Goal: Communication & Community: Answer question/provide support

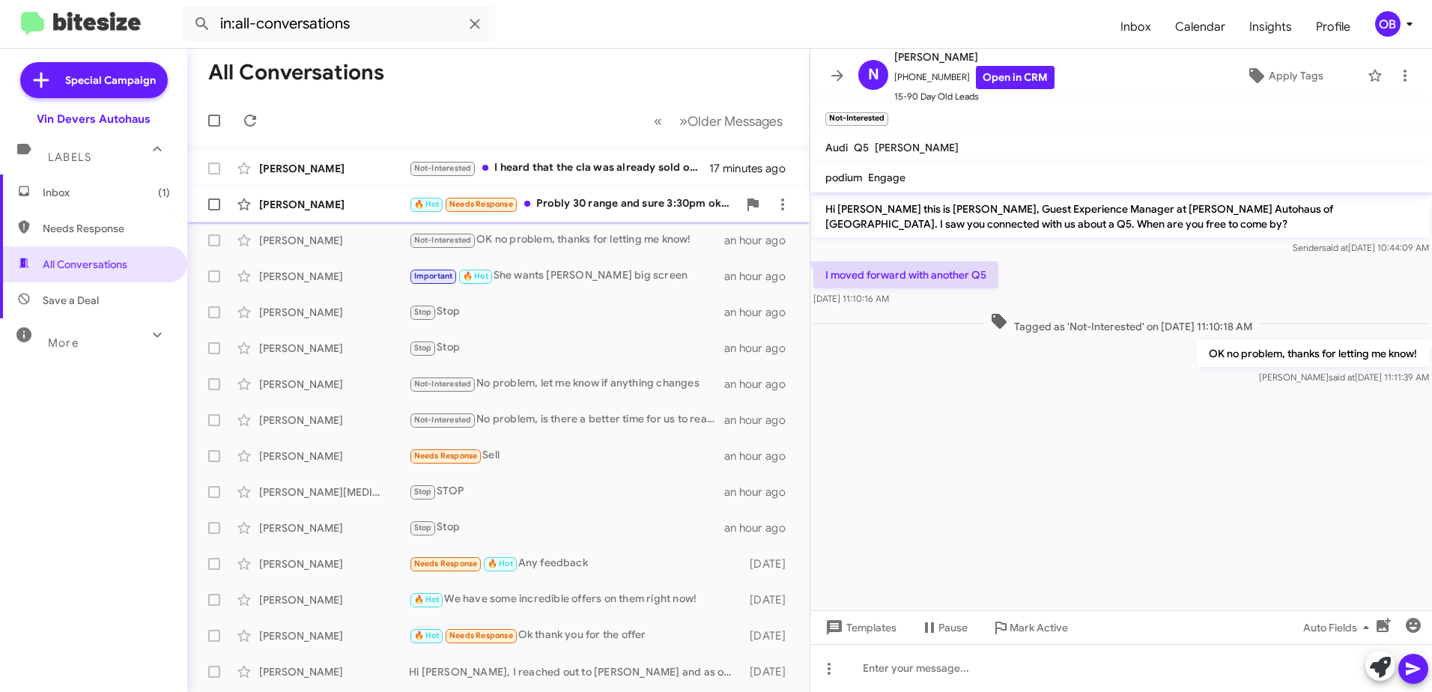
click at [636, 205] on div "🔥 Hot Needs Response Probly 30 range and sure 3:30pm okay" at bounding box center [573, 203] width 329 height 17
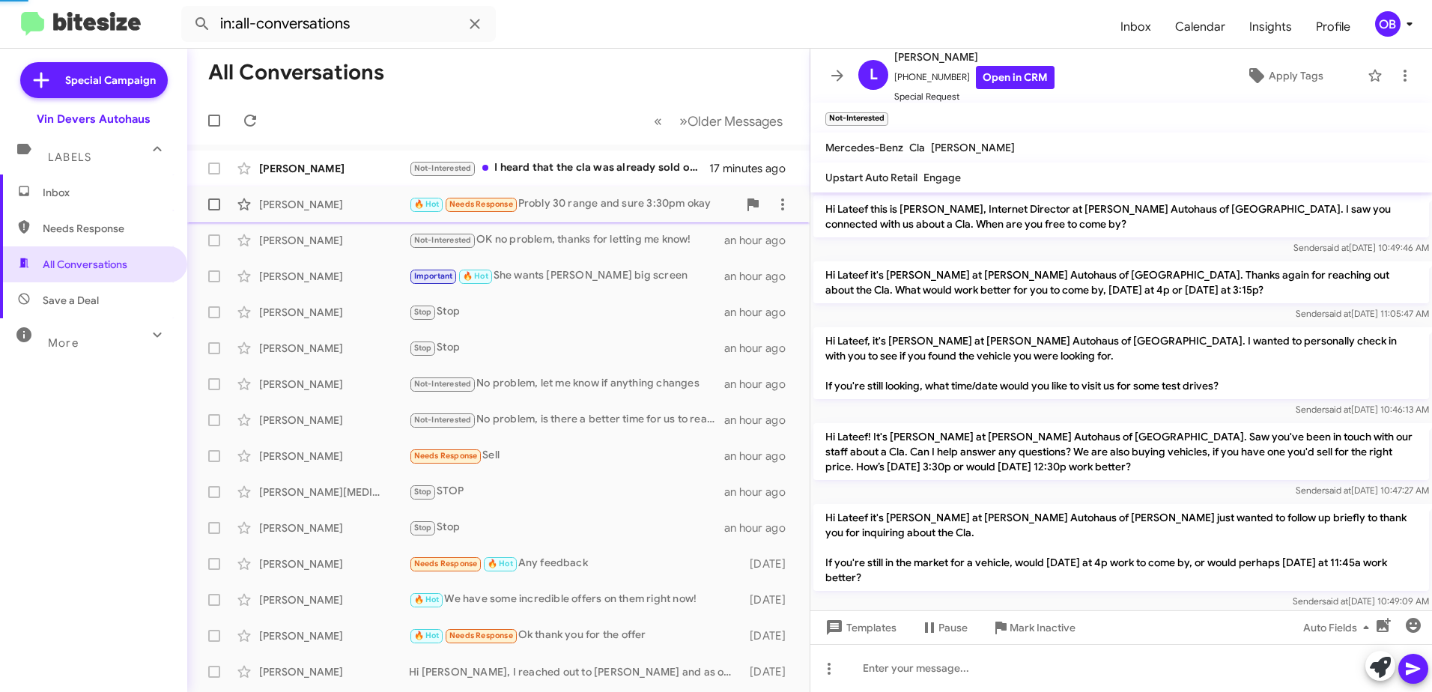
scroll to position [1070, 0]
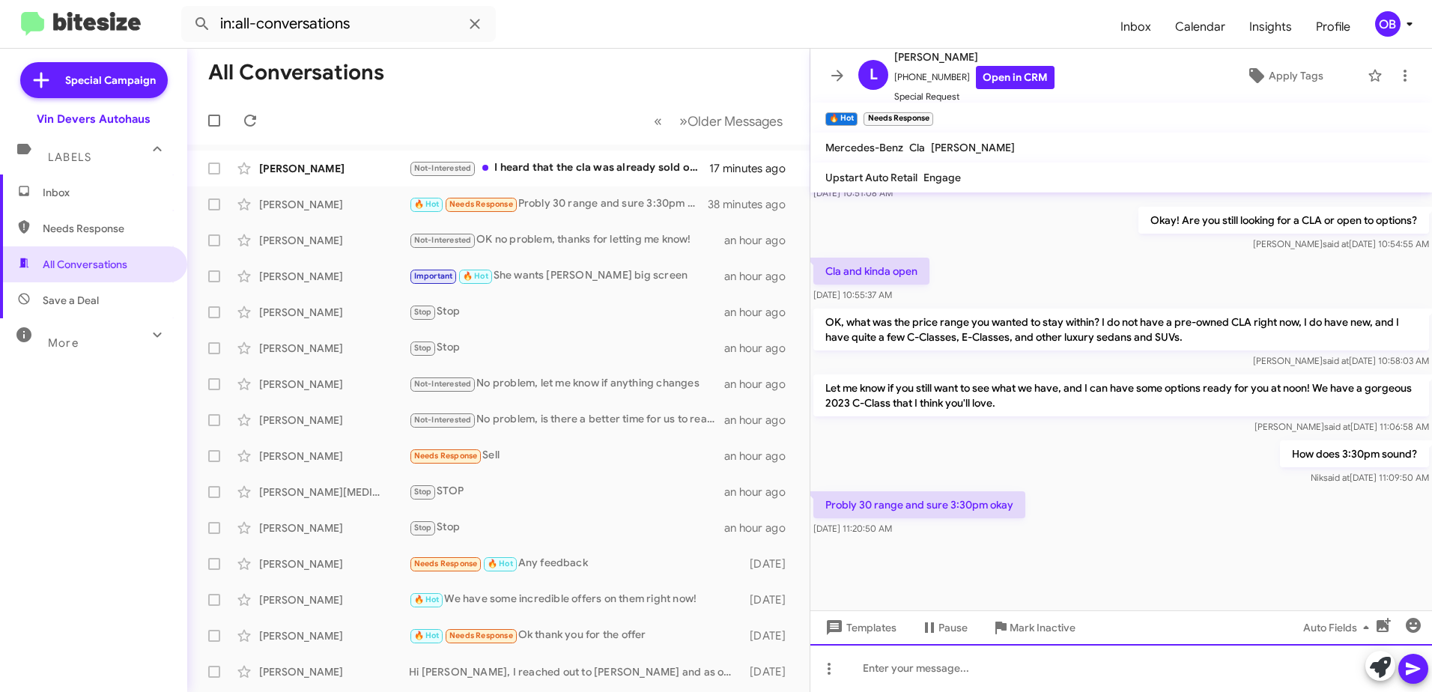
click at [995, 664] on div at bounding box center [1121, 668] width 622 height 48
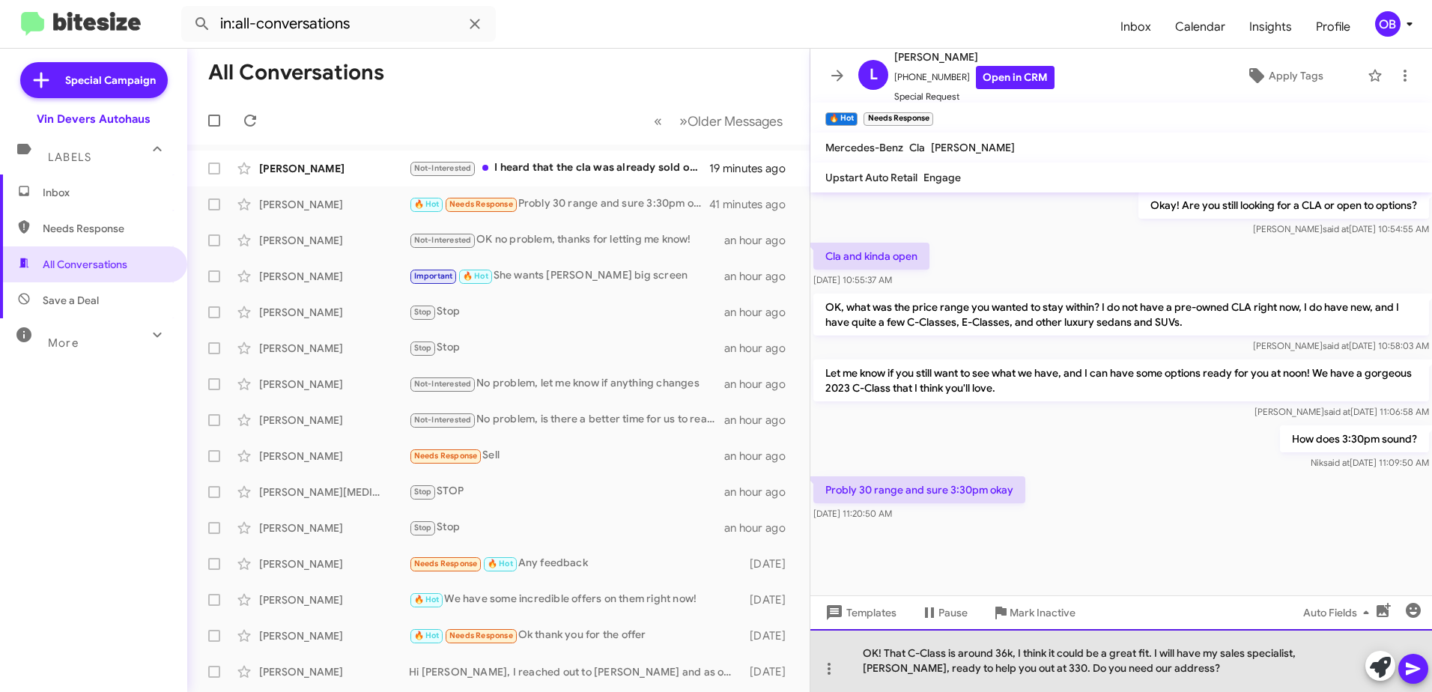
click at [1219, 673] on div "OK! That C-Class is around 36k, I think it could be a great fit. I will have my…" at bounding box center [1121, 660] width 622 height 63
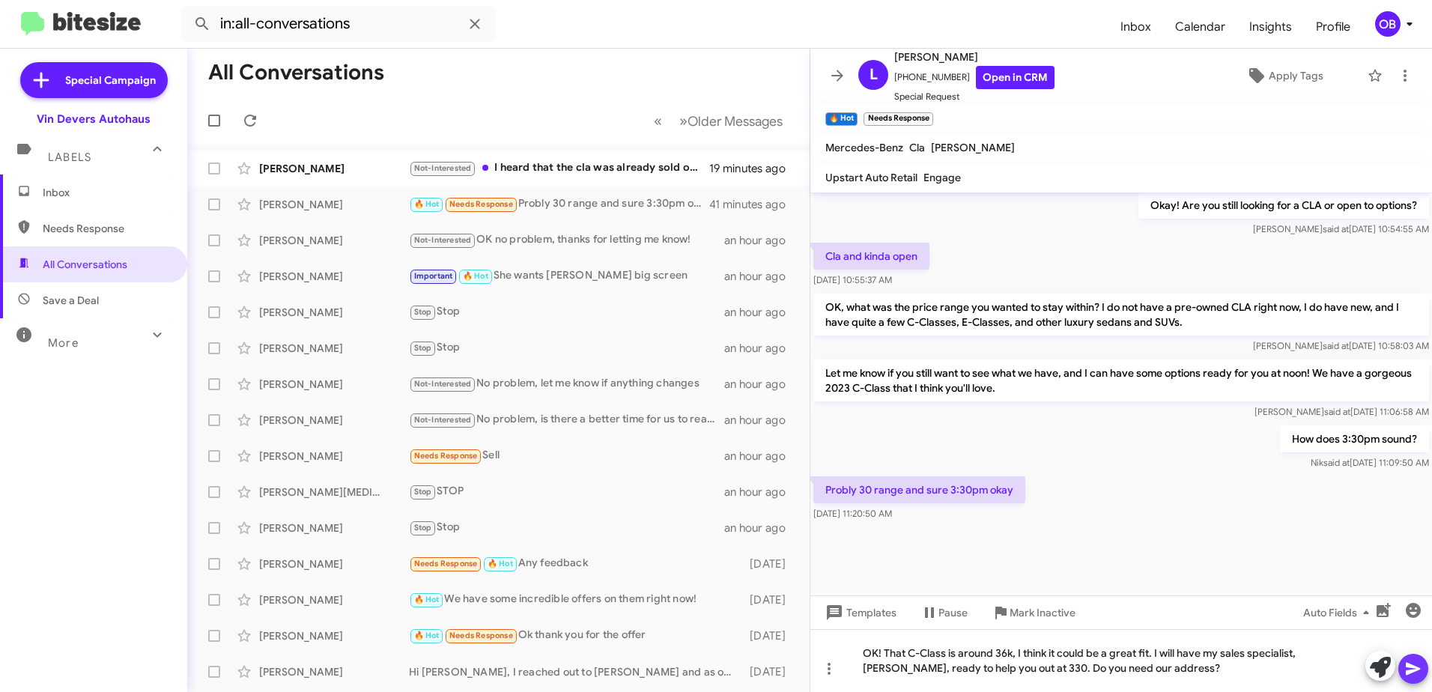
click at [1416, 666] on icon at bounding box center [1413, 669] width 18 height 18
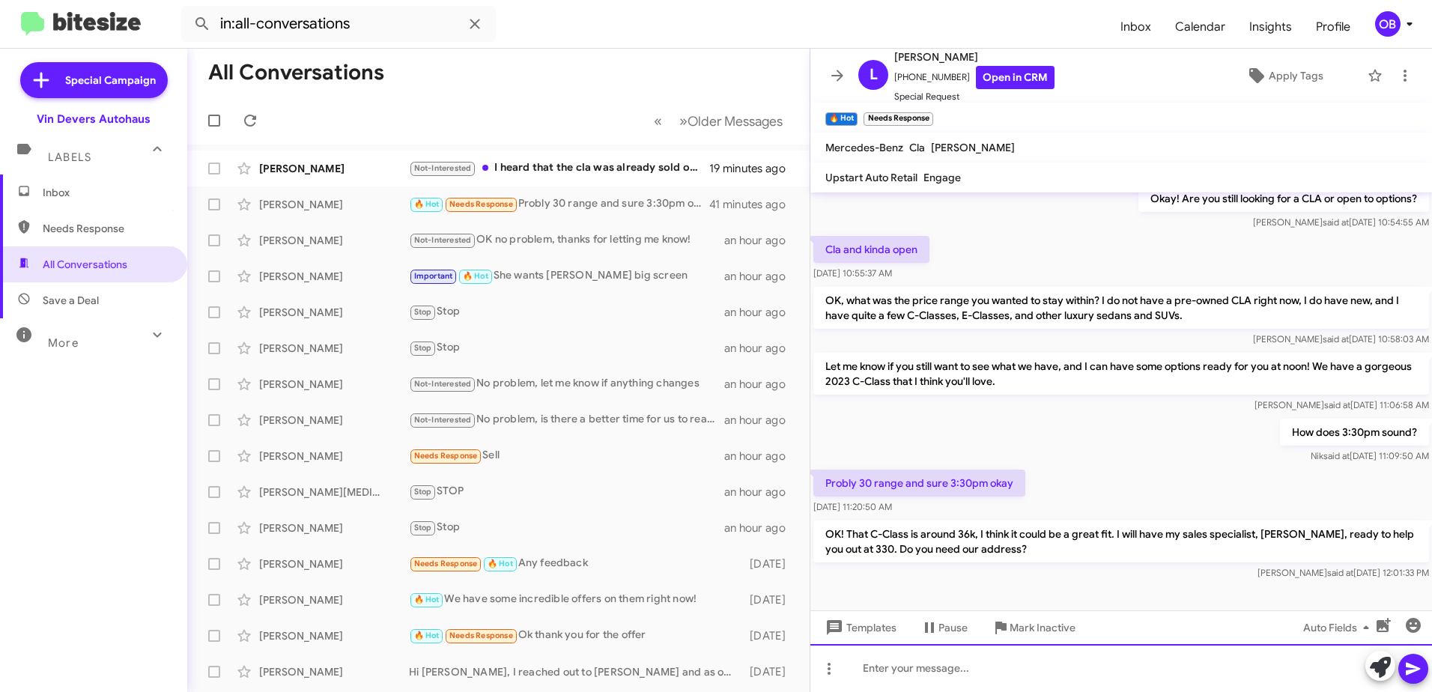
scroll to position [1140, 0]
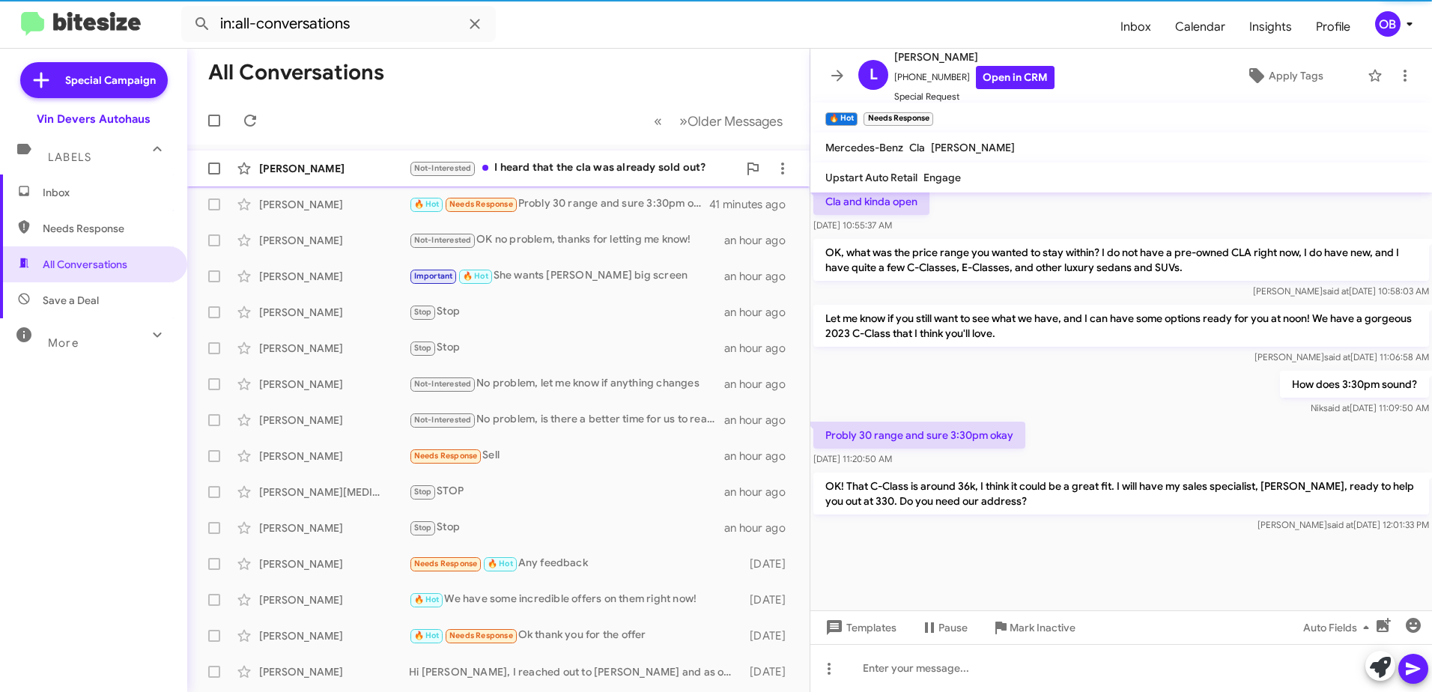
click at [577, 162] on div "Not-Interested I heard that the cla was already sold out?" at bounding box center [573, 168] width 329 height 17
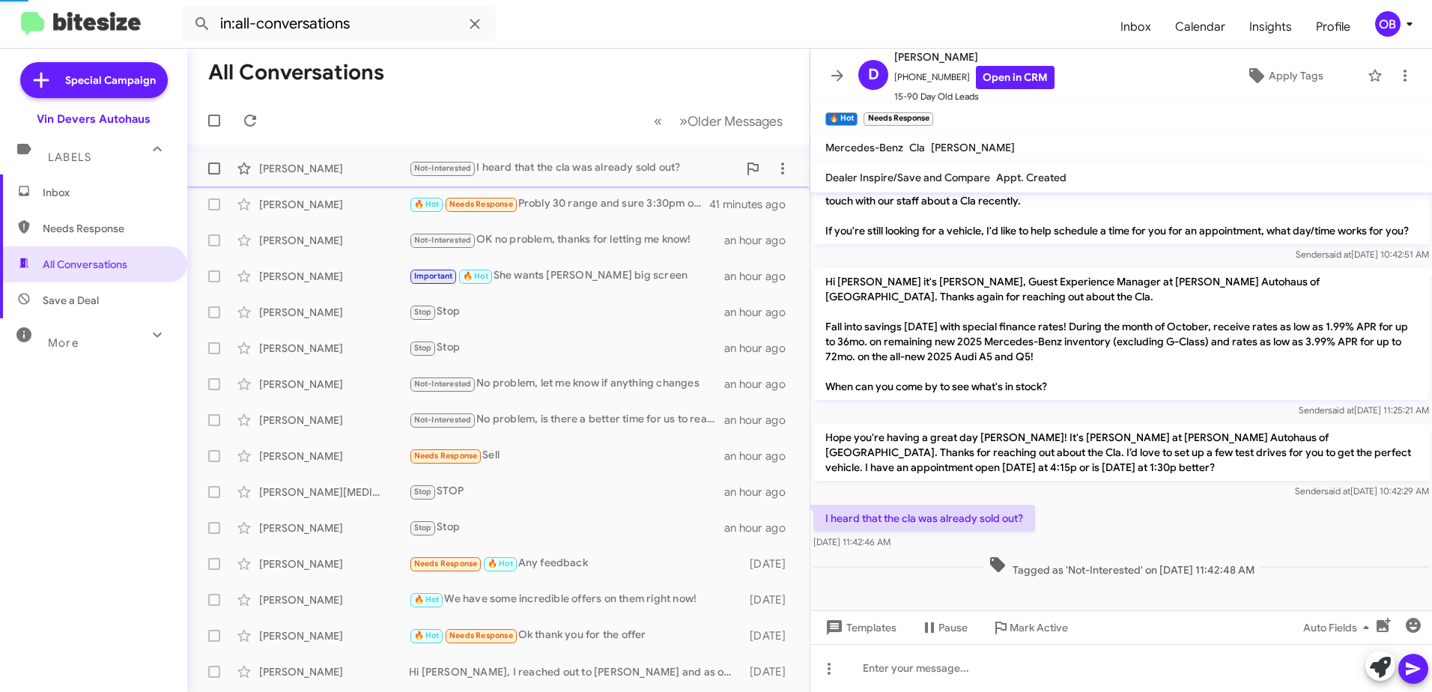
scroll to position [266, 0]
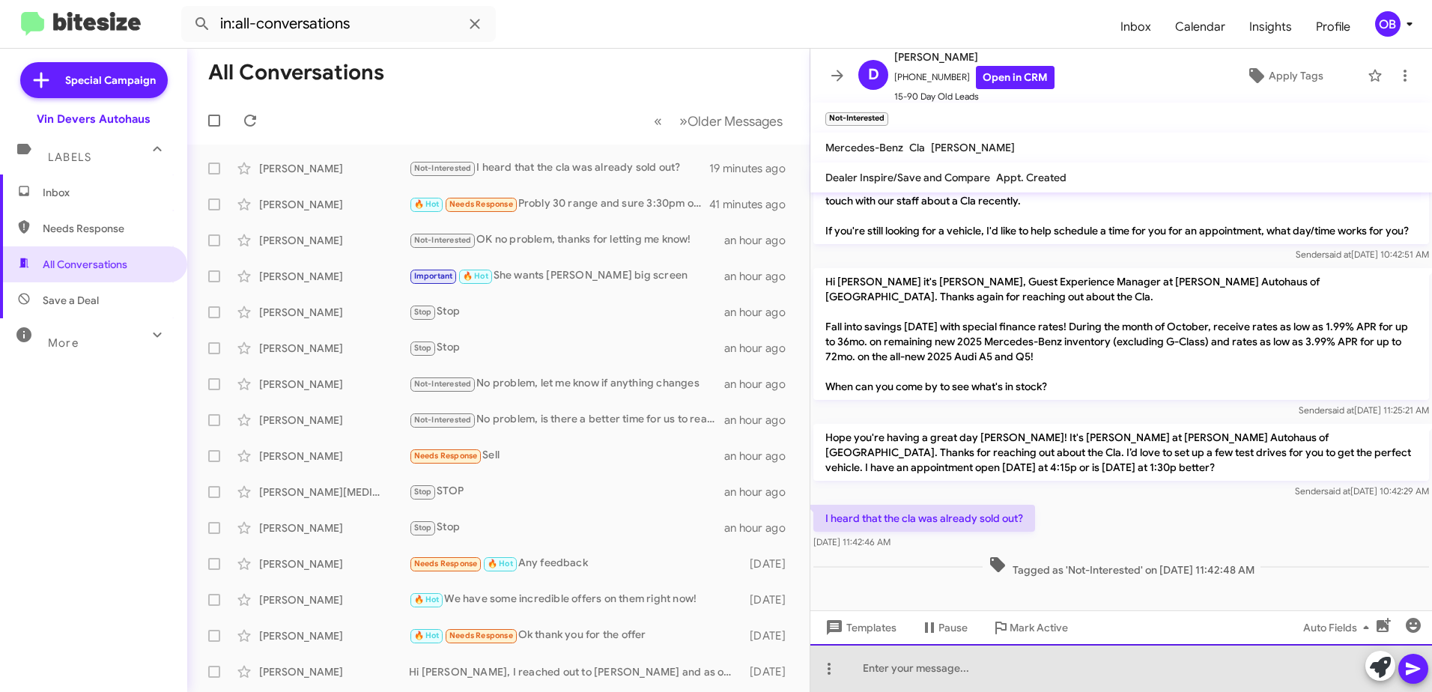
click at [942, 681] on div at bounding box center [1121, 668] width 622 height 48
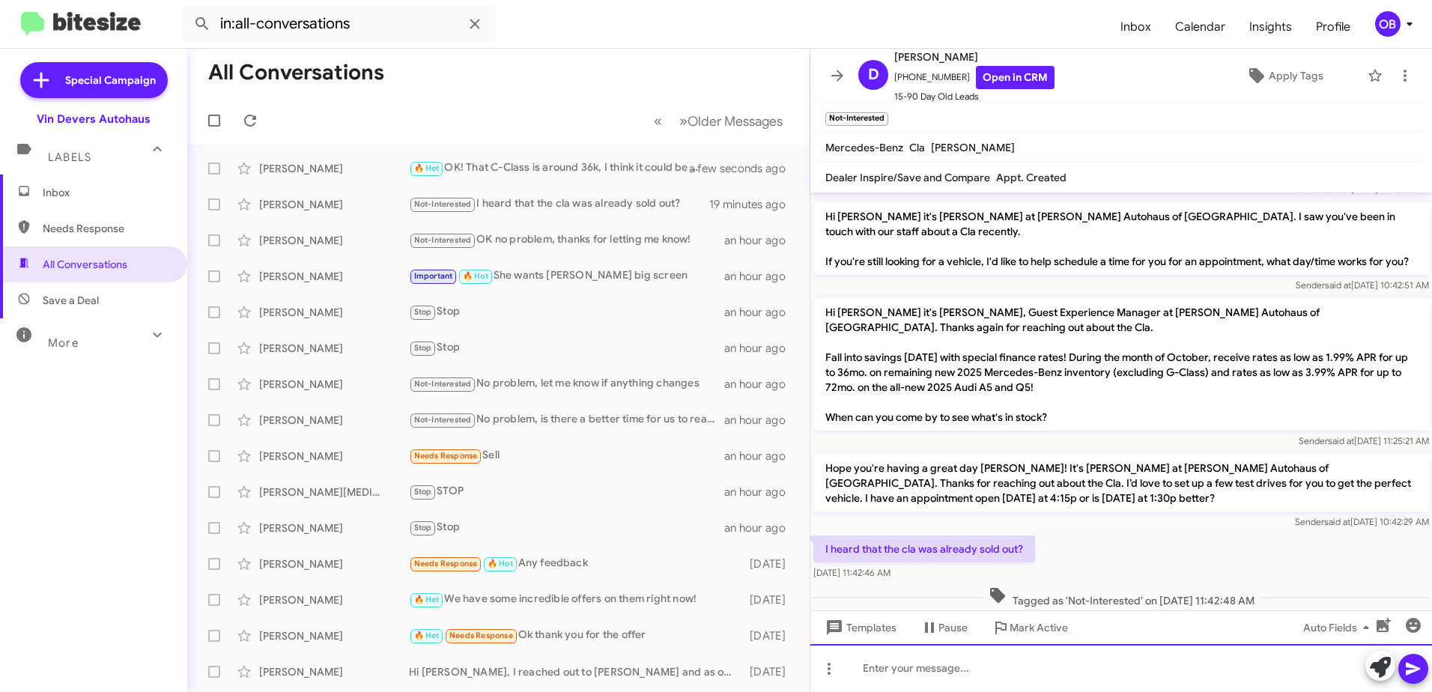
scroll to position [321, 0]
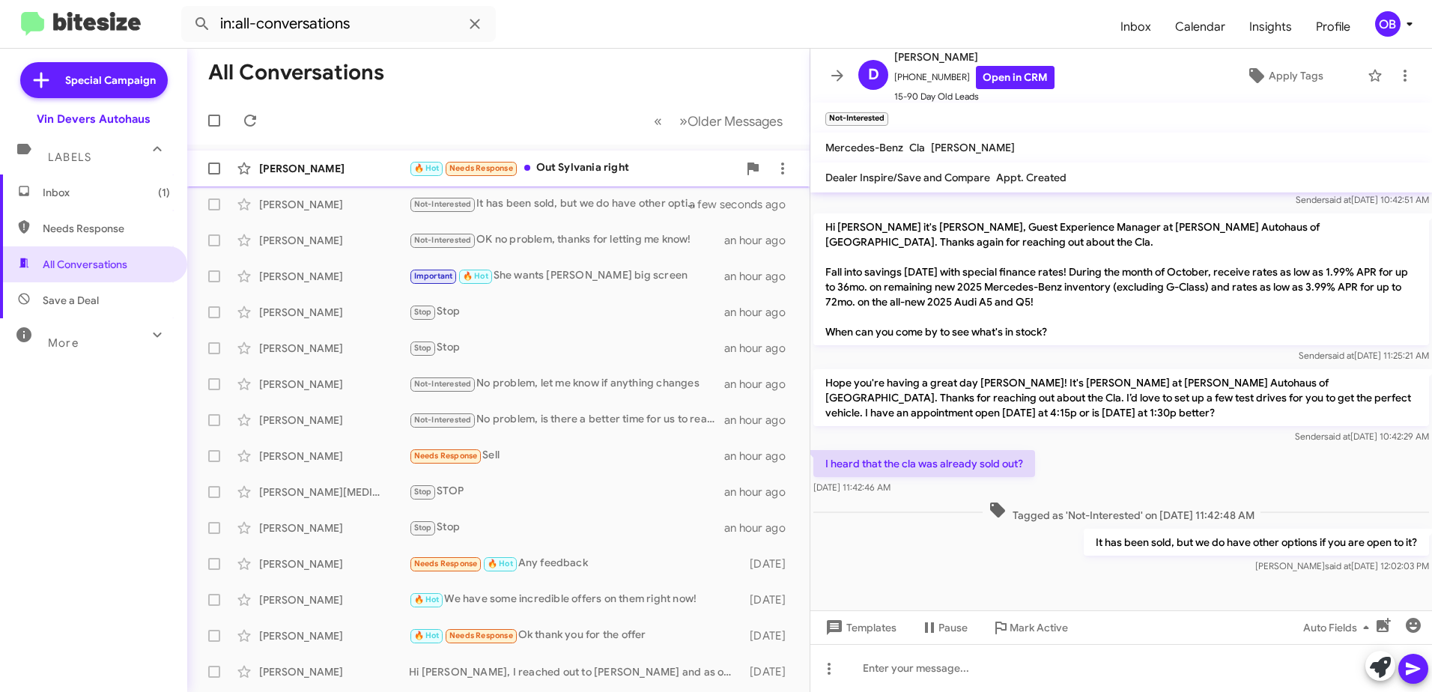
click at [628, 169] on div "🔥 Hot Needs Response Out Sylvania right" at bounding box center [573, 168] width 329 height 17
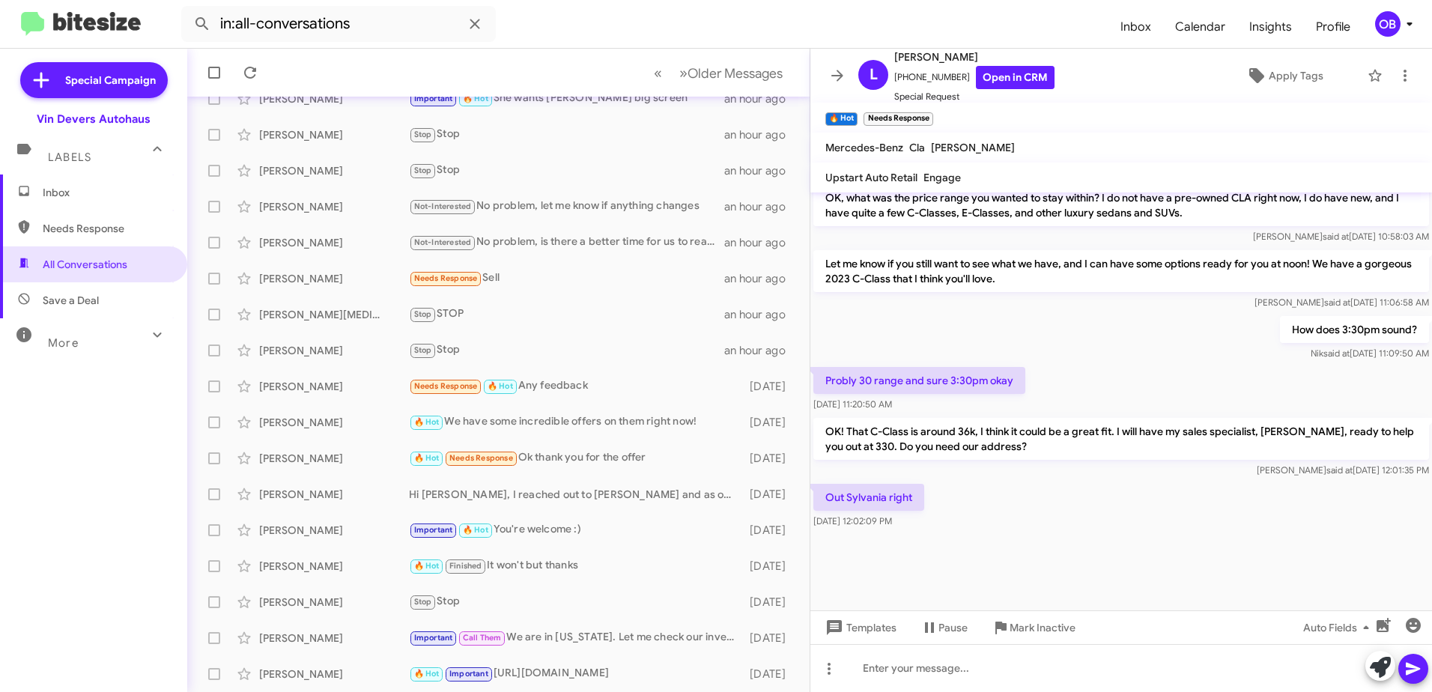
scroll to position [1195, 0]
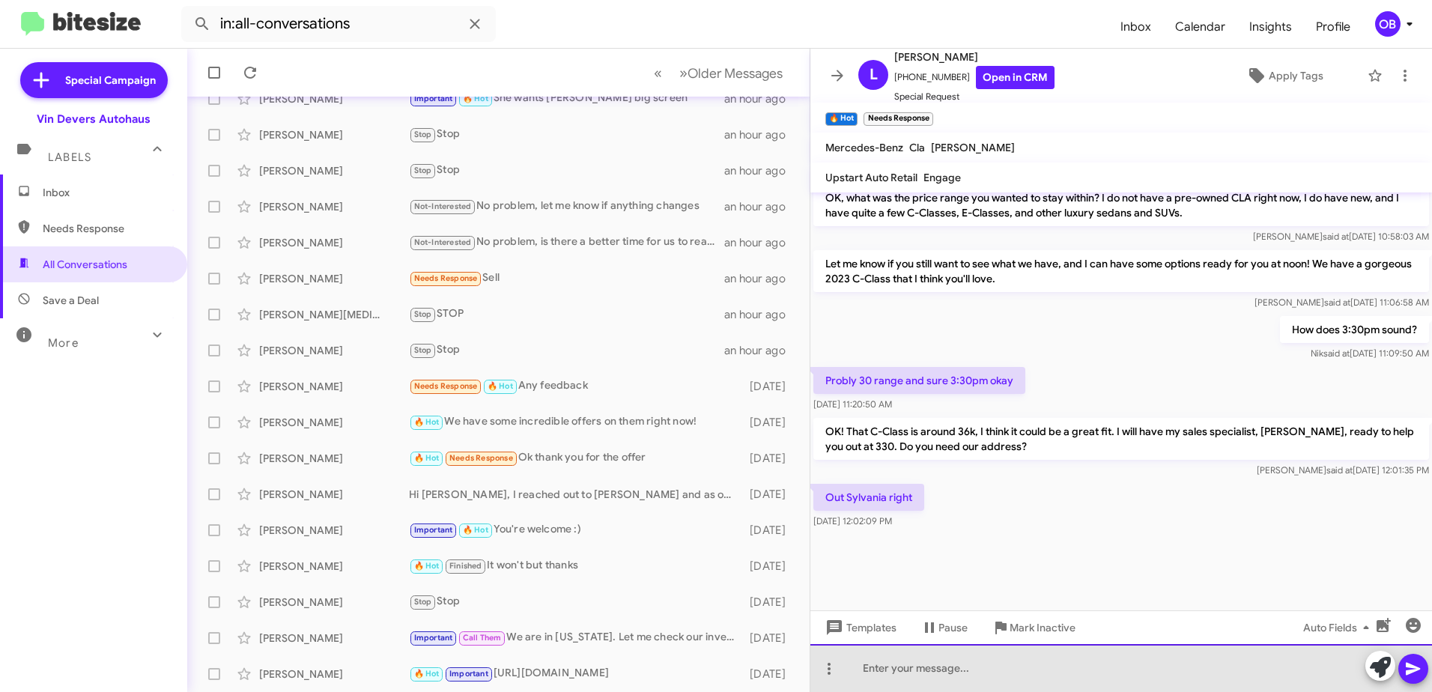
click at [976, 671] on div at bounding box center [1121, 668] width 622 height 48
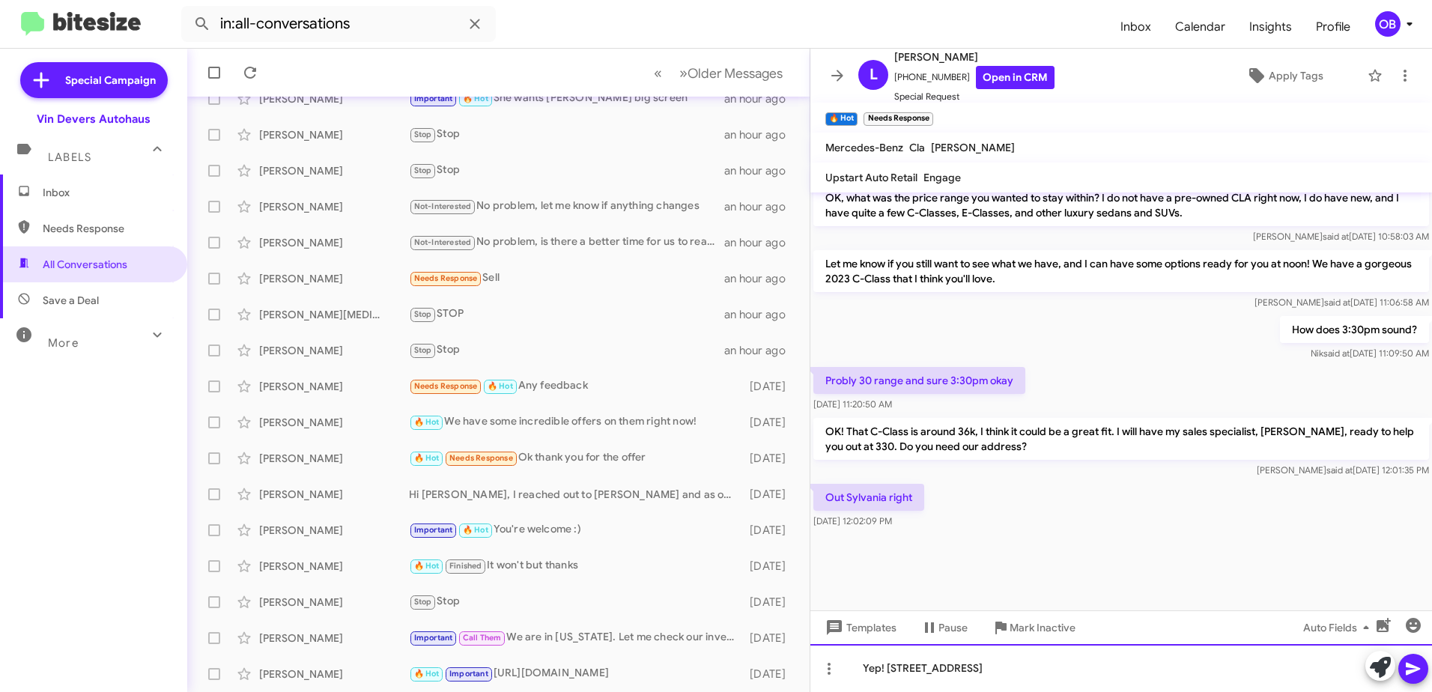
click at [1107, 673] on div "Yep! [STREET_ADDRESS]" at bounding box center [1121, 668] width 622 height 48
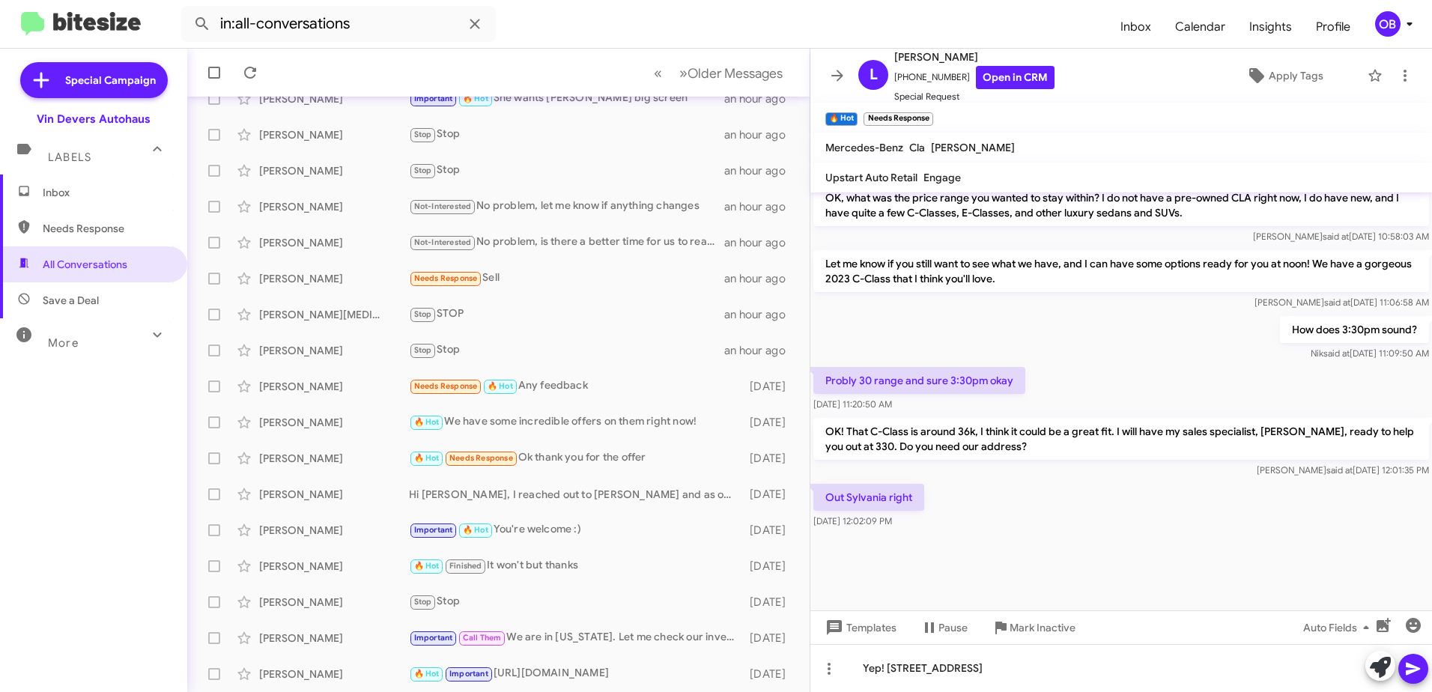
click at [1422, 664] on icon at bounding box center [1413, 669] width 18 height 18
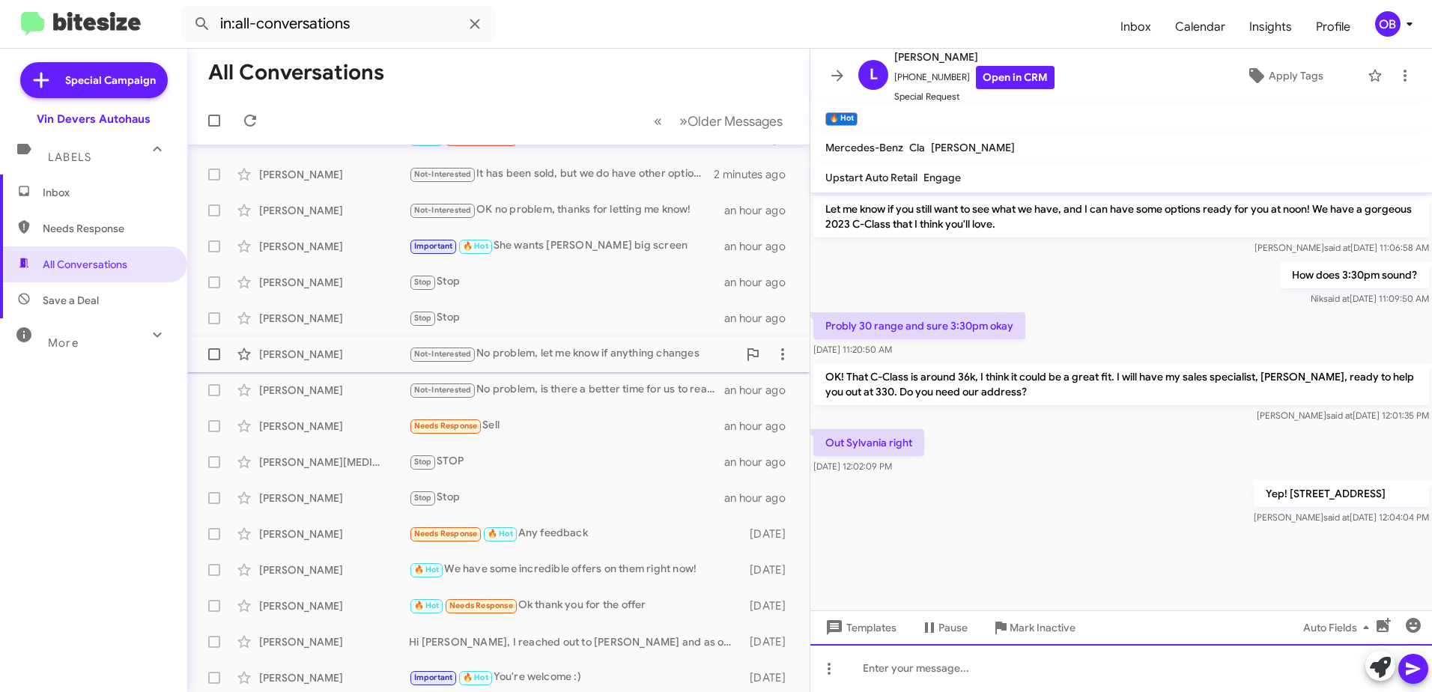
scroll to position [0, 0]
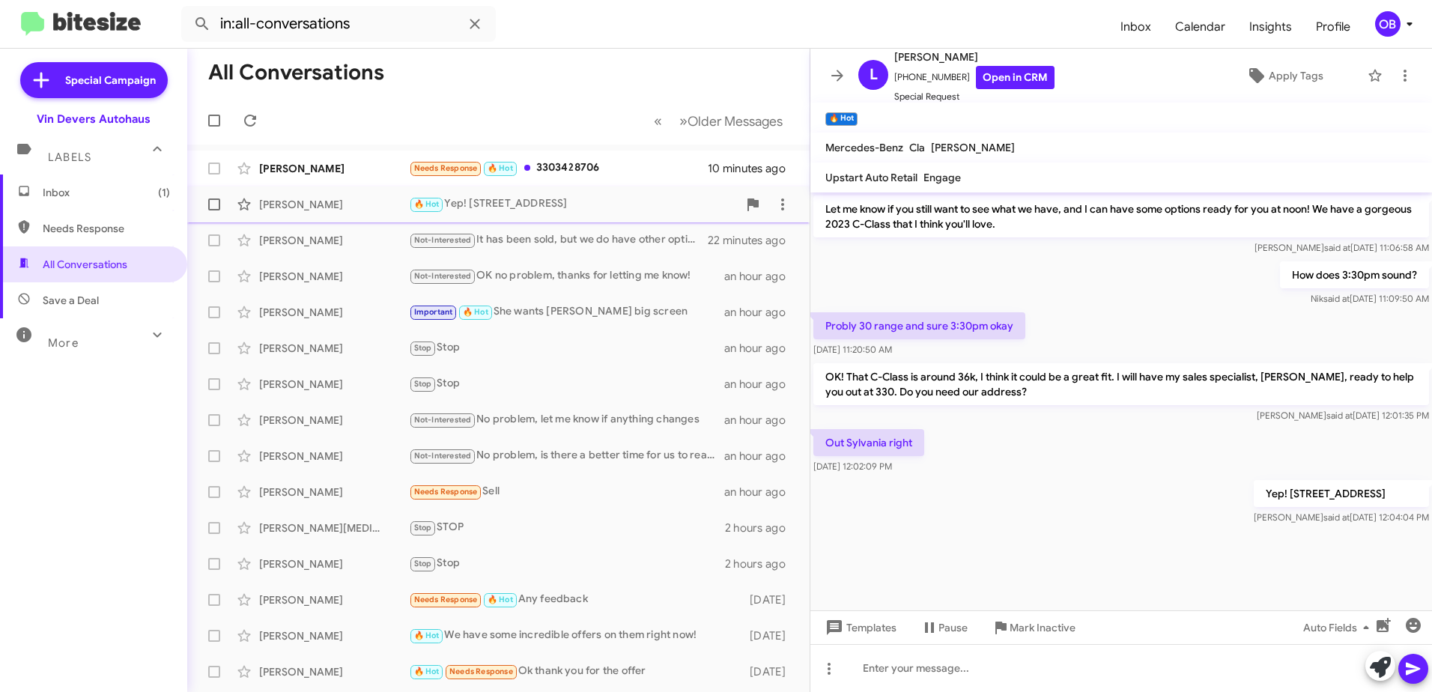
click at [574, 195] on div "Lateef Ogundimu 🔥 Hot Yep! 5570 Monroe Street, Sylvania OH 43560 20 minutes ago" at bounding box center [498, 204] width 598 height 30
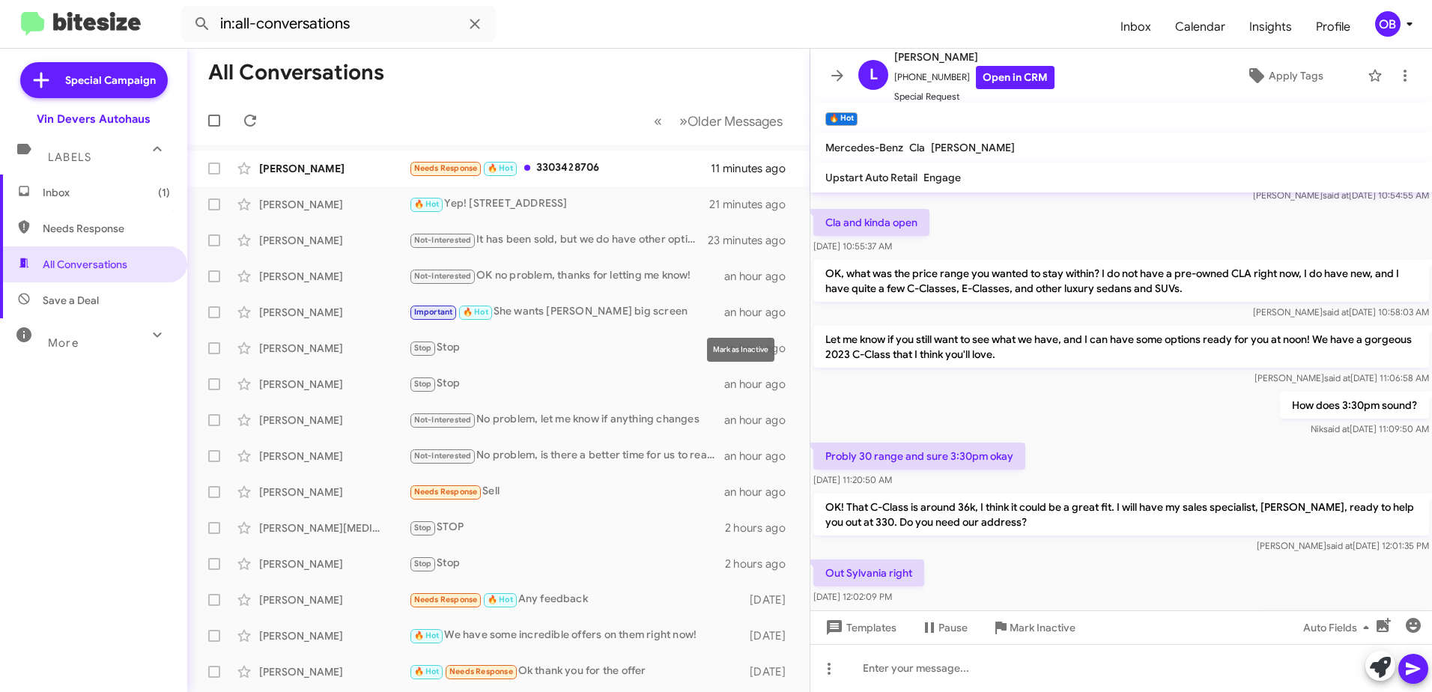
scroll to position [1100, 0]
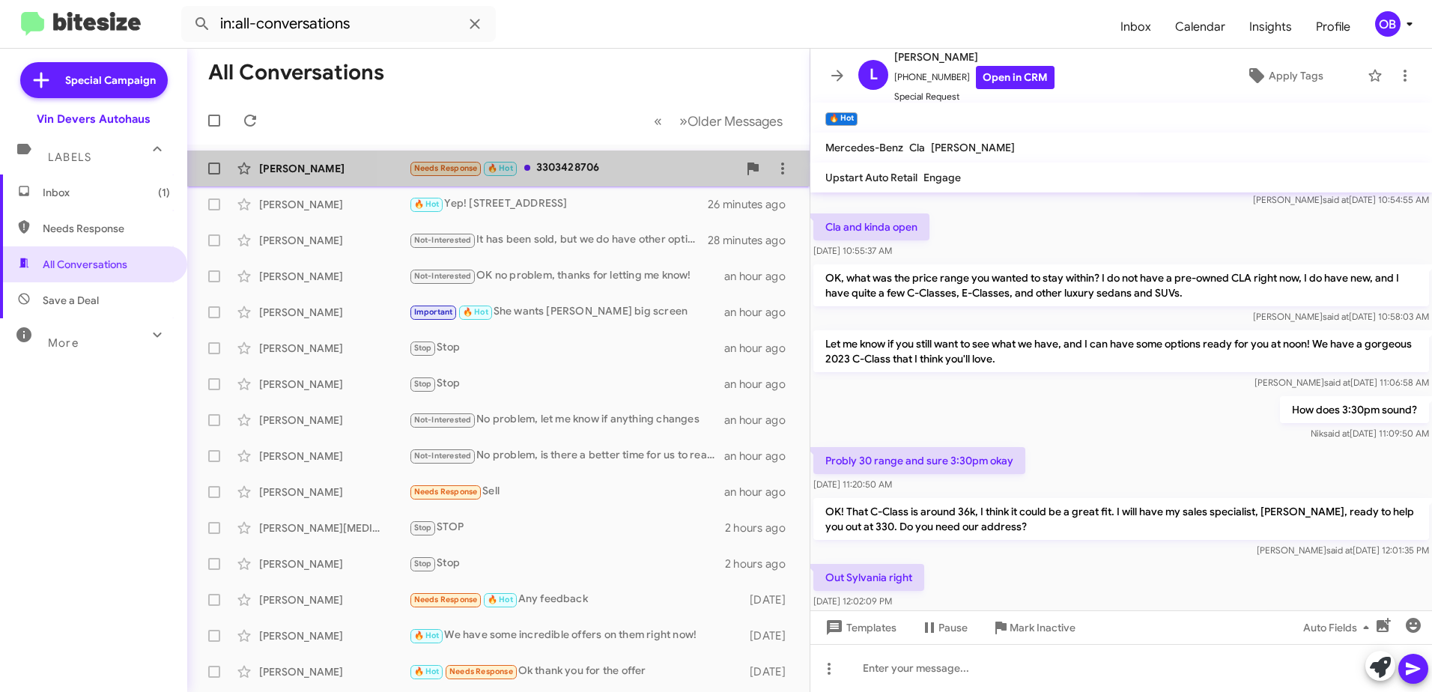
click at [597, 163] on div "Needs Response 🔥 Hot 3303428706" at bounding box center [573, 168] width 329 height 17
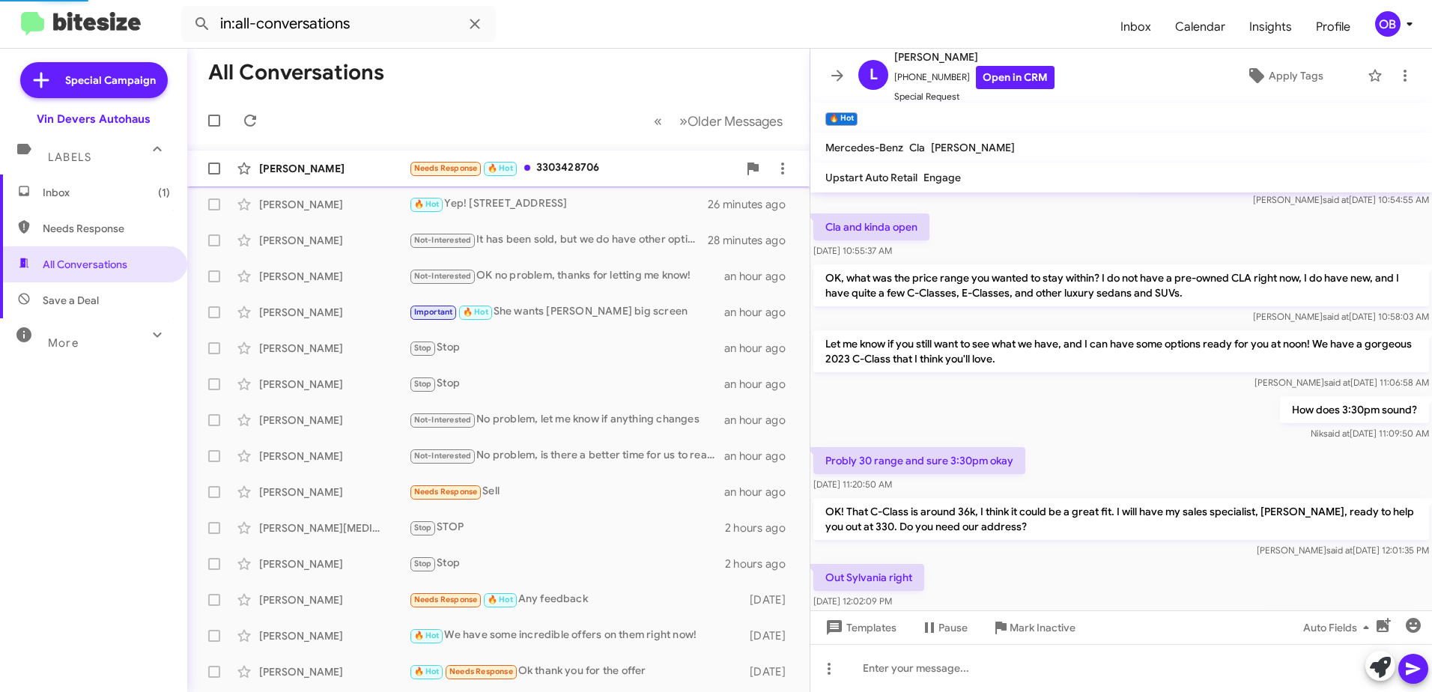
scroll to position [503, 0]
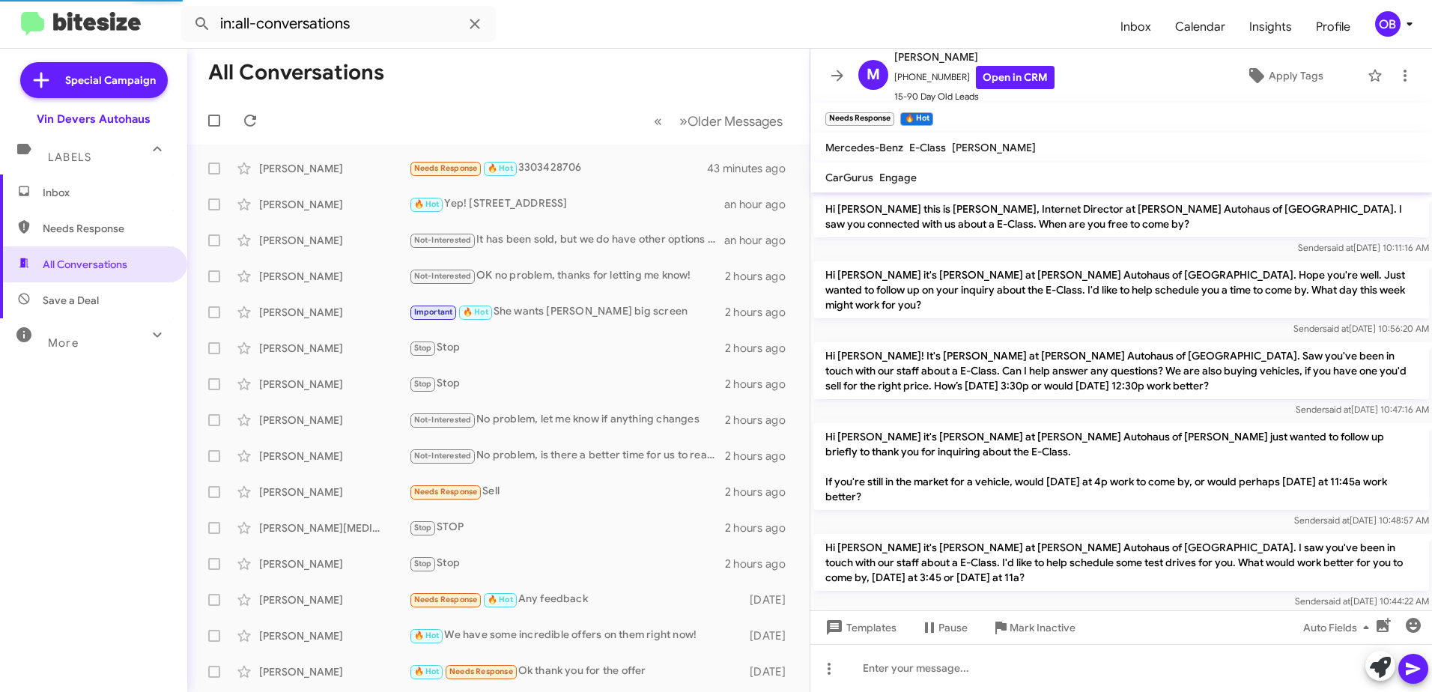
scroll to position [503, 0]
